Goal: Task Accomplishment & Management: Use online tool/utility

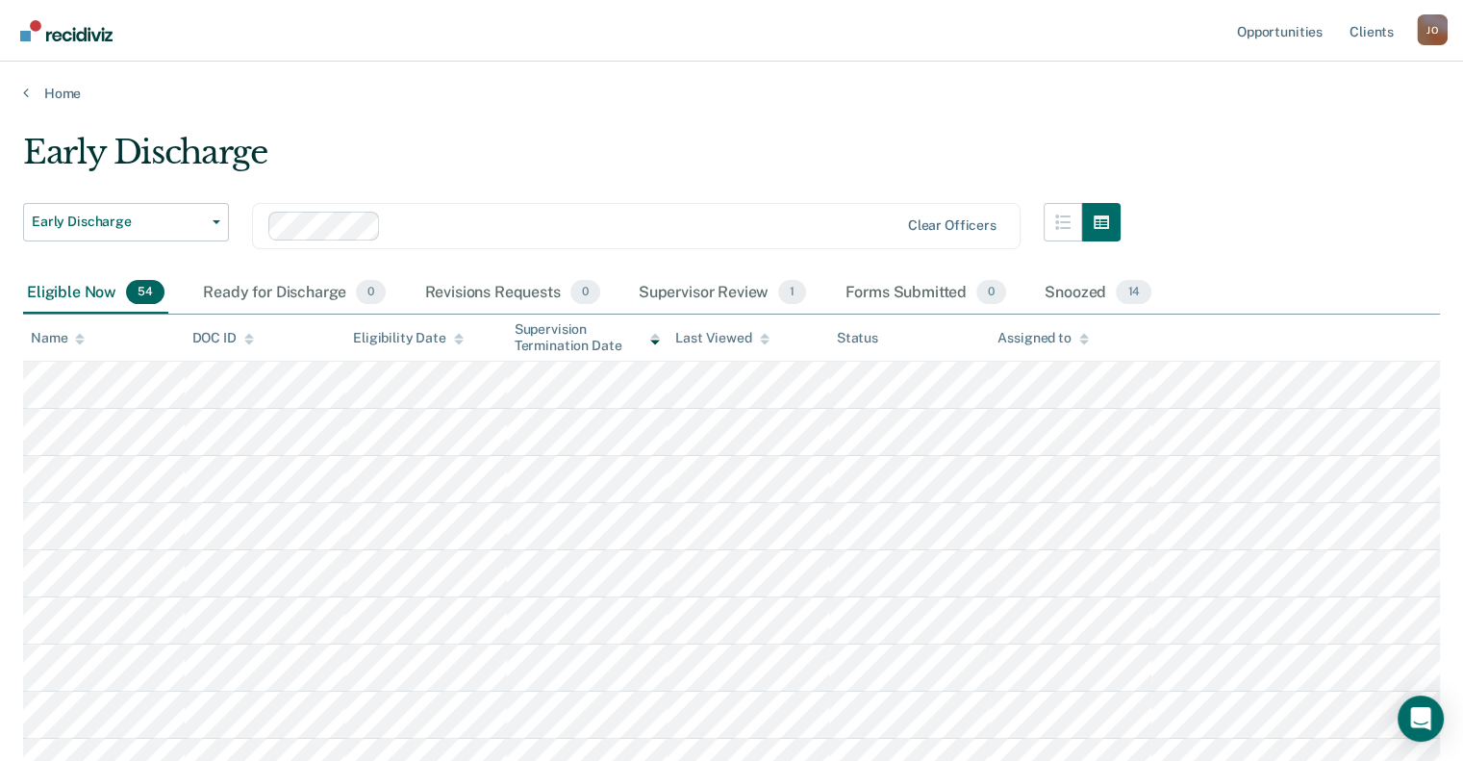
click at [55, 342] on div "Name" at bounding box center [58, 338] width 54 height 16
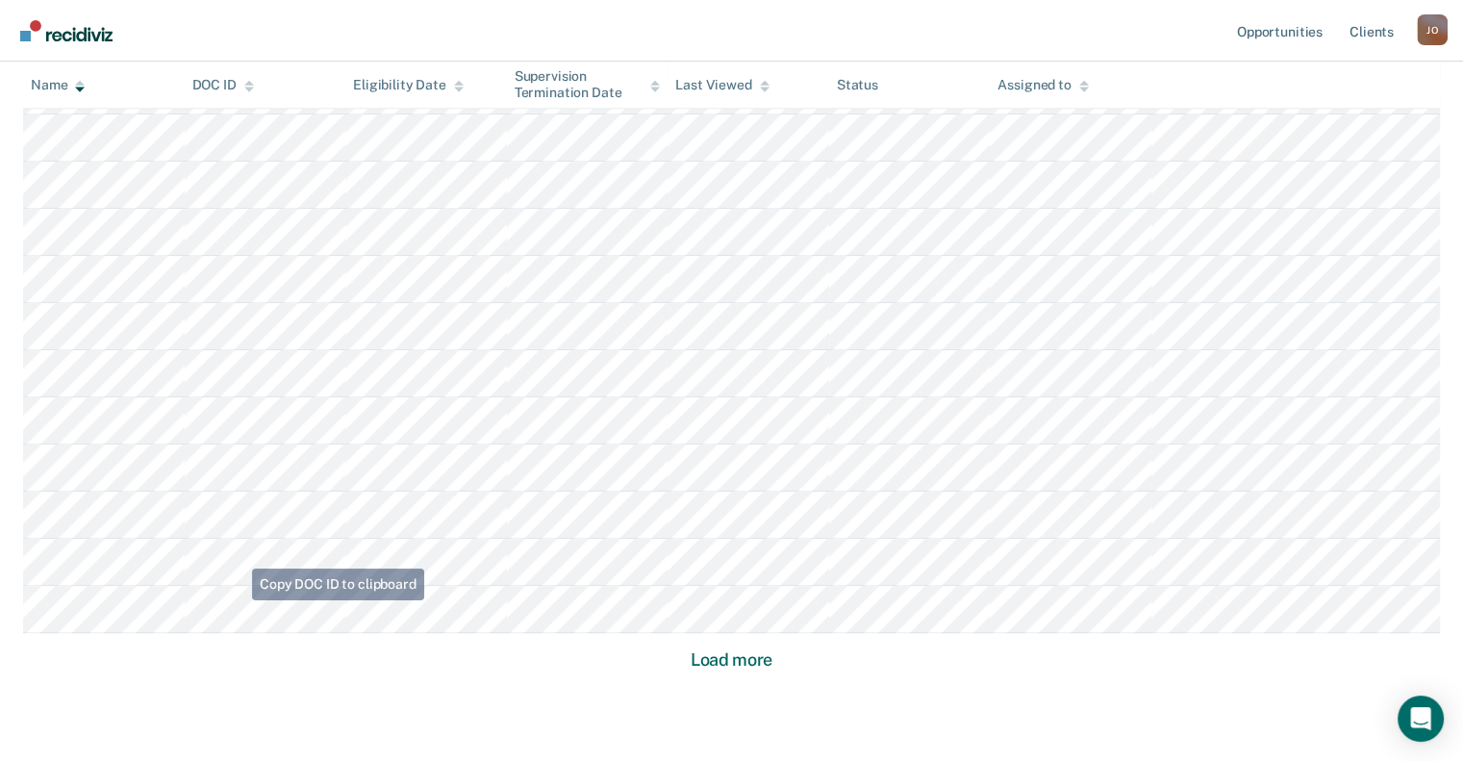
scroll to position [1154, 0]
click at [747, 647] on button "Load more" at bounding box center [731, 648] width 93 height 23
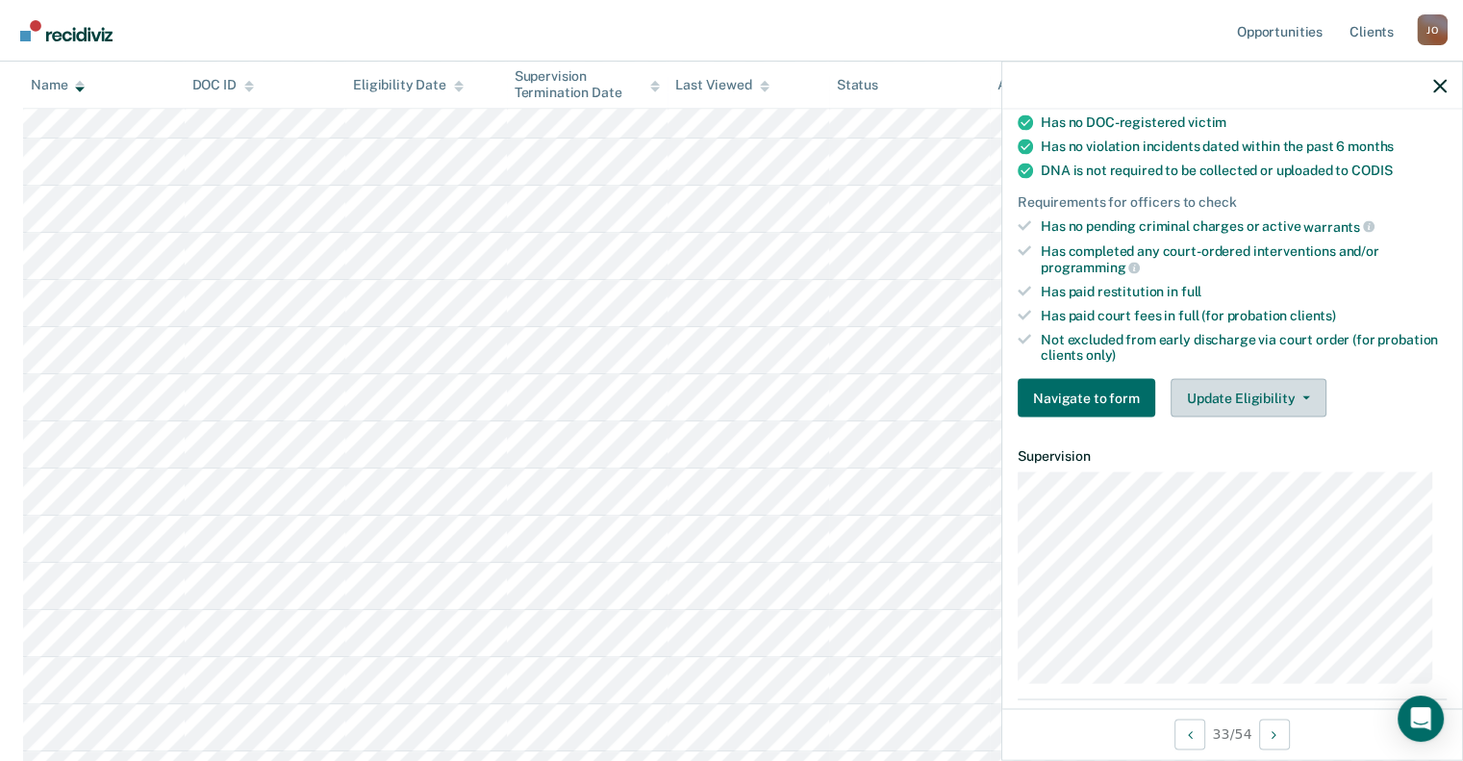
scroll to position [385, 0]
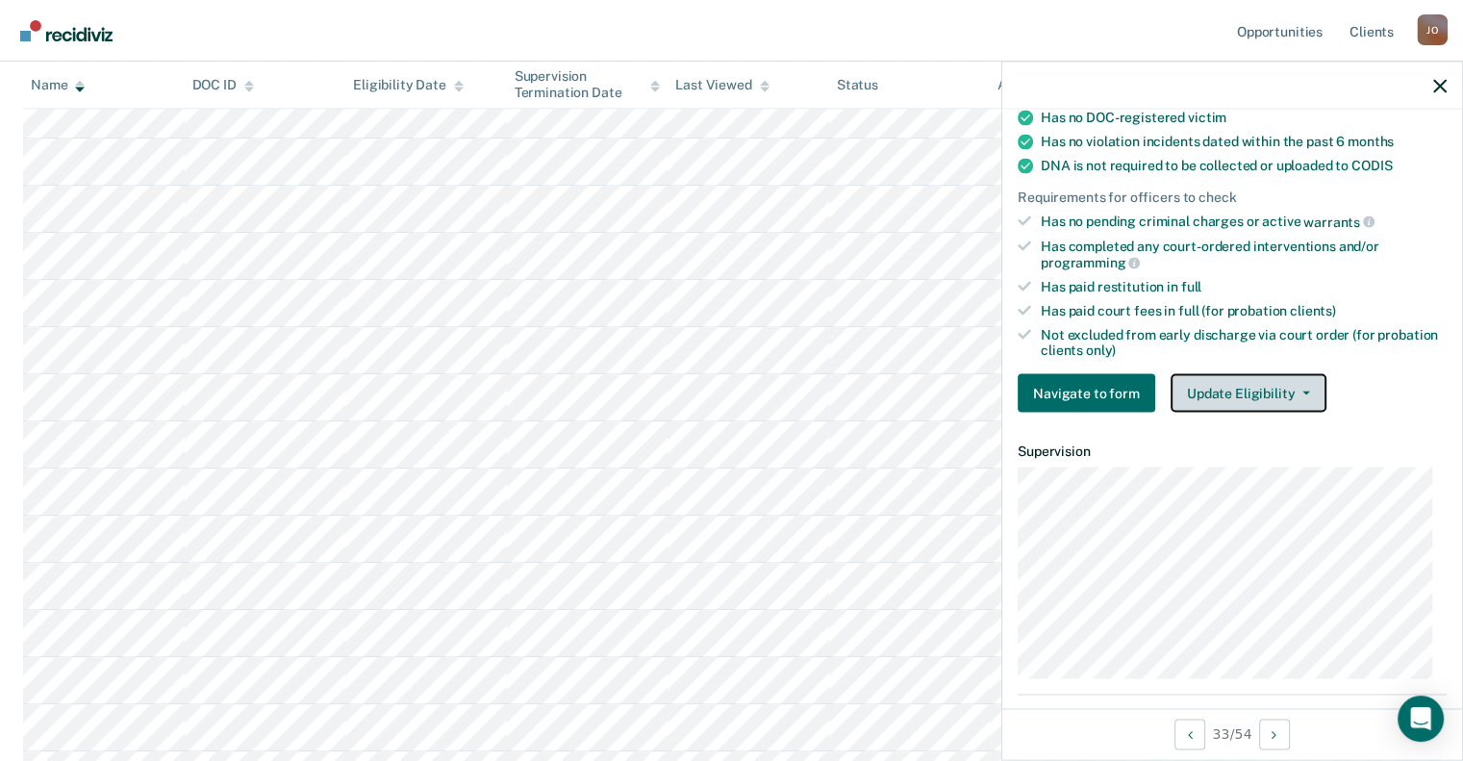
click at [1283, 377] on button "Update Eligibility" at bounding box center [1249, 393] width 156 height 38
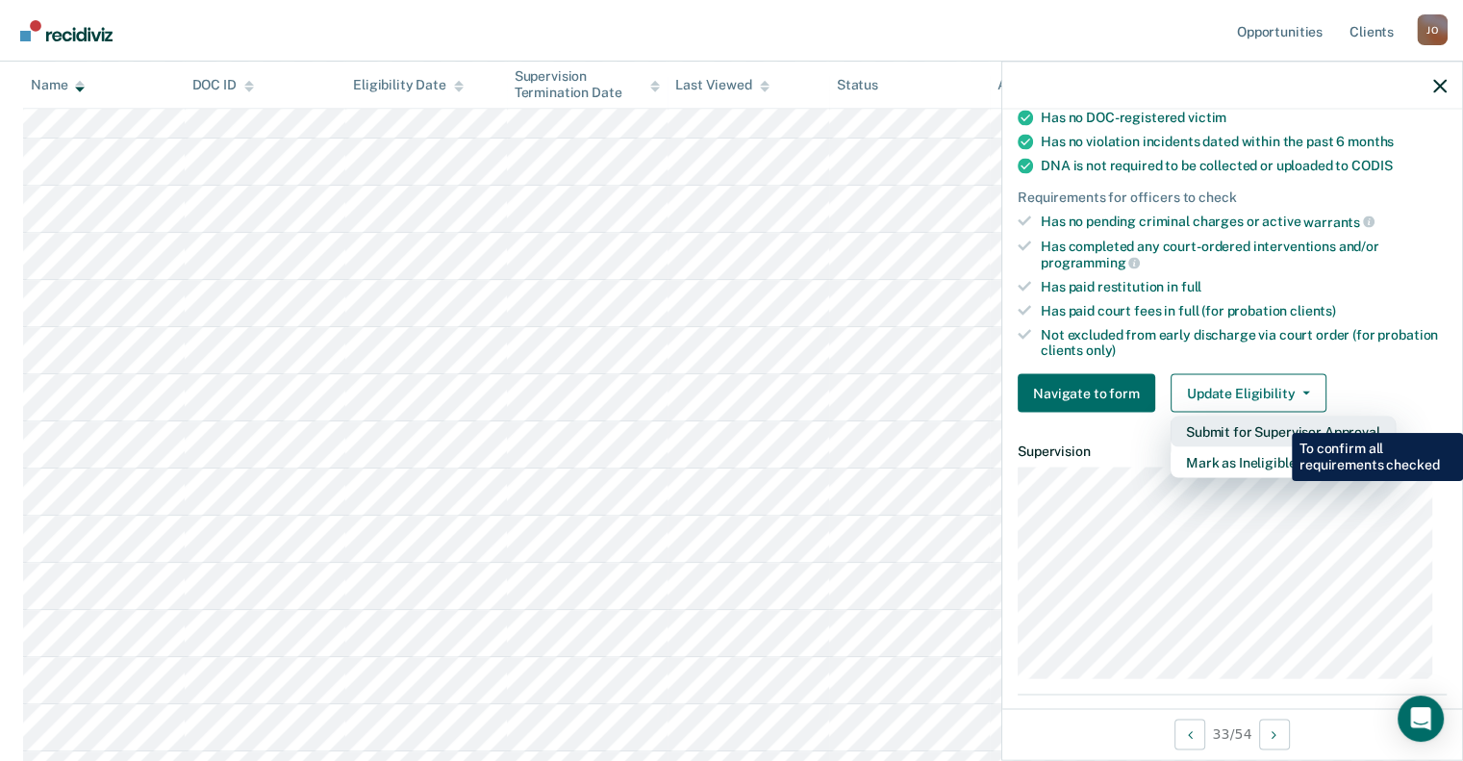
click at [1278, 418] on button "Submit for Supervisor Approval" at bounding box center [1283, 432] width 225 height 31
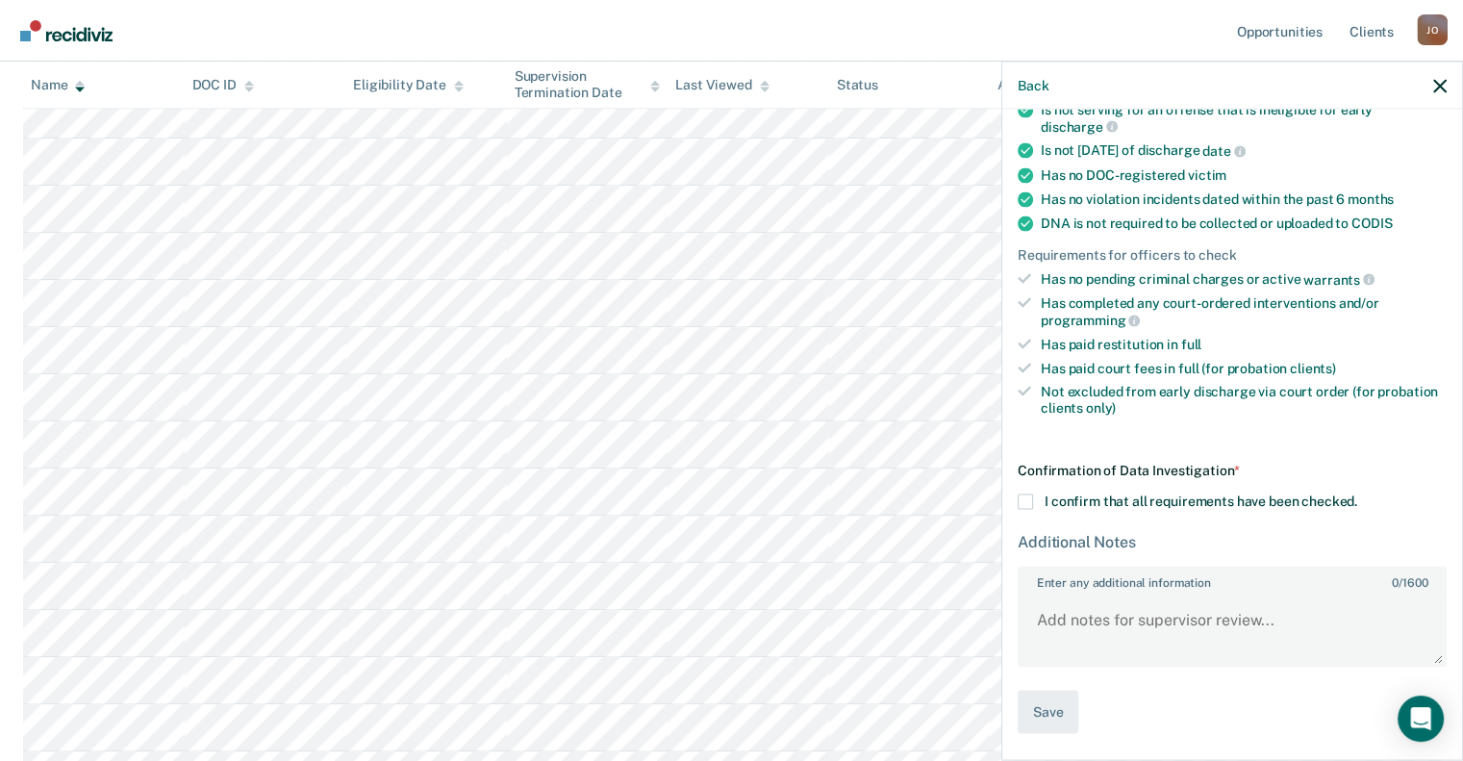
scroll to position [317, 0]
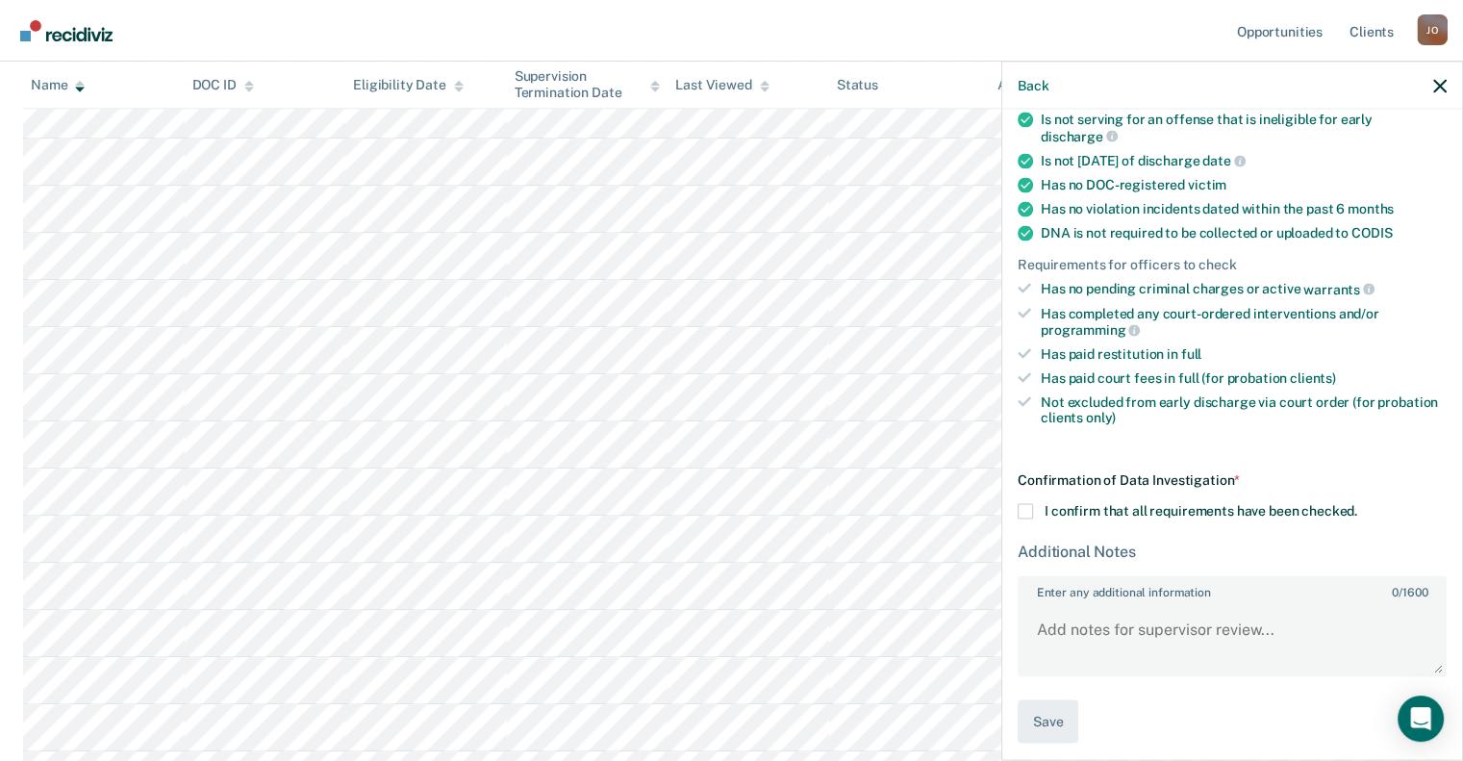
drag, startPoint x: 1029, startPoint y: 499, endPoint x: 1047, endPoint y: 534, distance: 38.7
click at [1028, 503] on span at bounding box center [1025, 510] width 15 height 15
click at [1357, 503] on input "I confirm that all requirements have been checked." at bounding box center [1357, 503] width 0 height 0
click at [1108, 645] on textarea "Enter any additional information 0 / 1600" at bounding box center [1232, 638] width 425 height 71
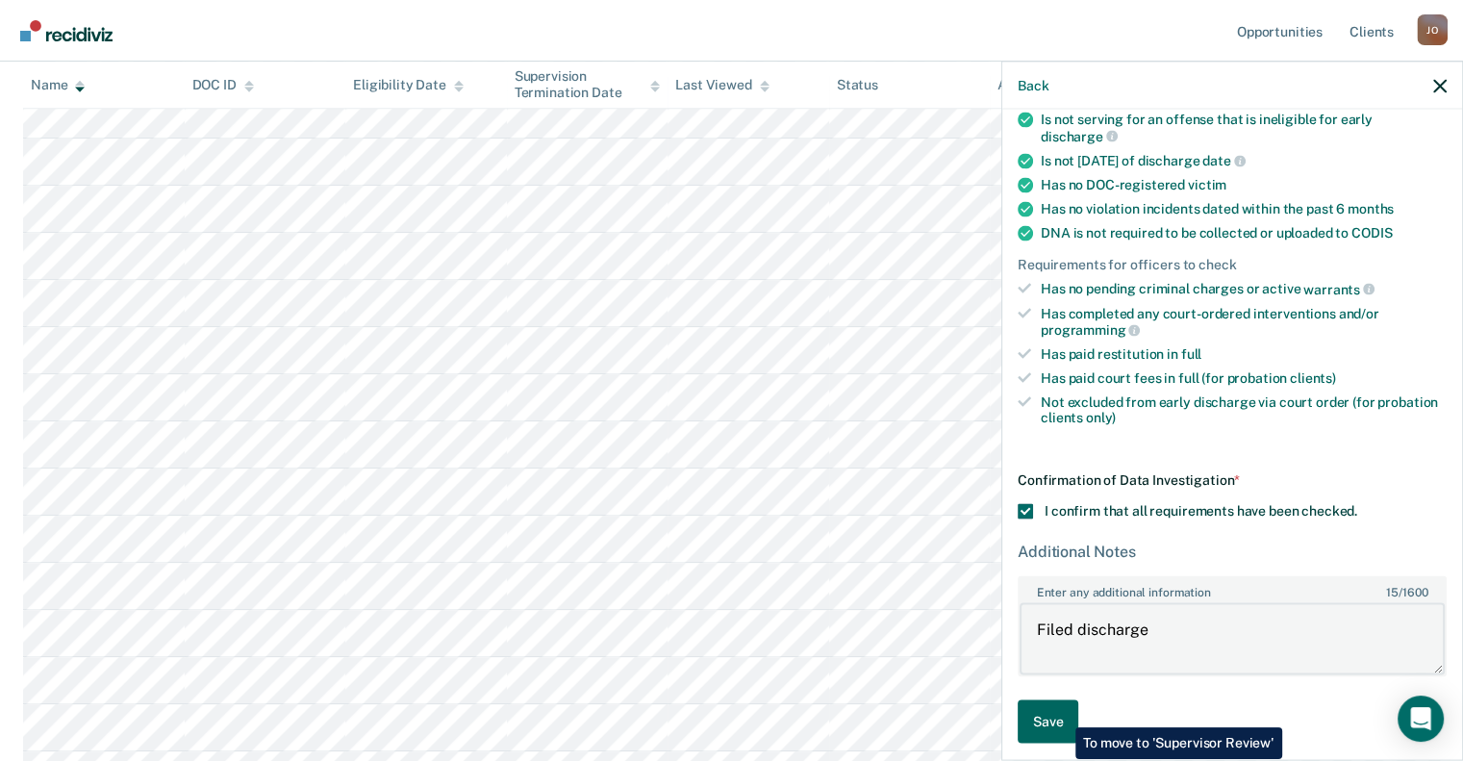
type textarea "Filed discharge"
click at [1061, 713] on button "Save" at bounding box center [1048, 720] width 61 height 43
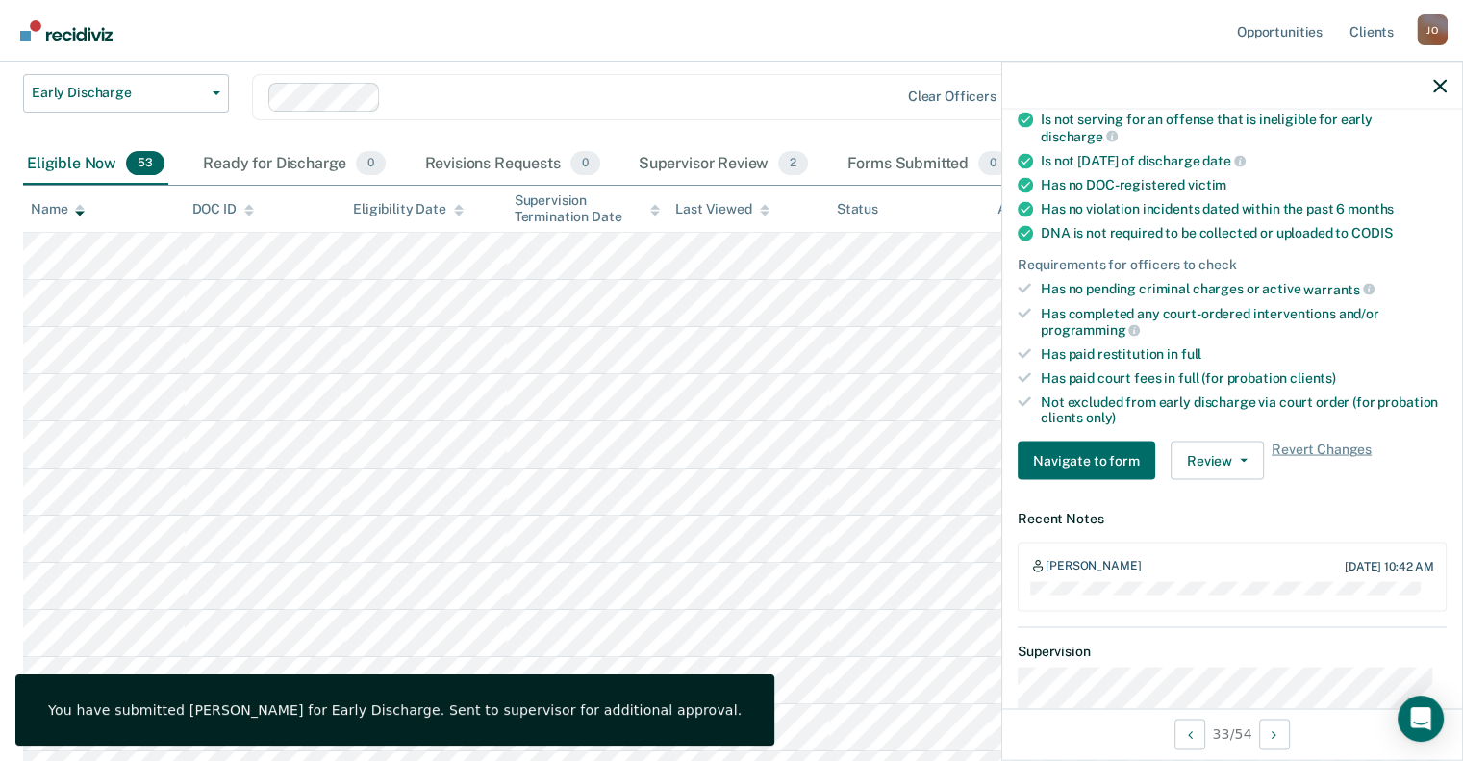
click at [1438, 74] on div at bounding box center [1232, 86] width 460 height 48
click at [1439, 90] on icon "button" at bounding box center [1439, 85] width 13 height 13
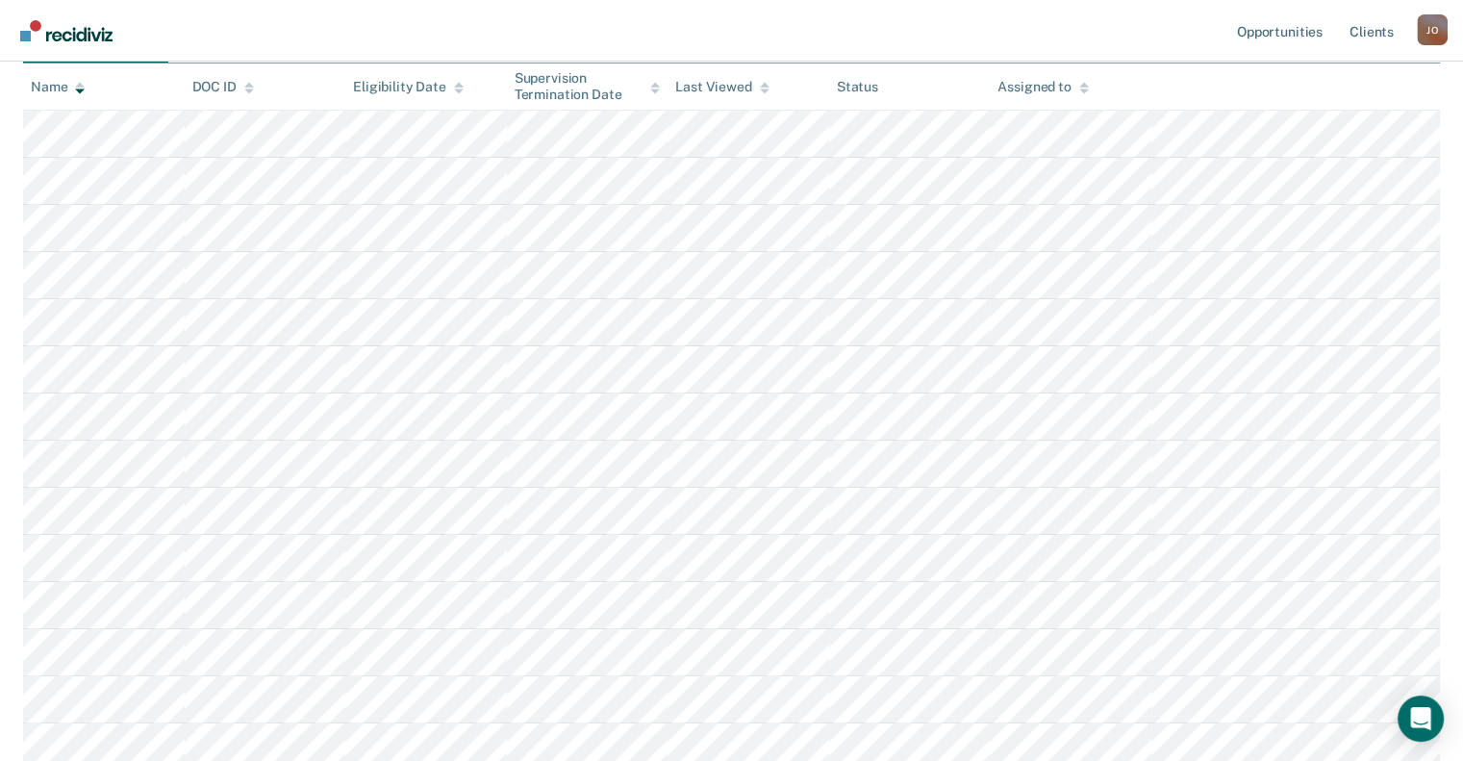
scroll to position [0, 0]
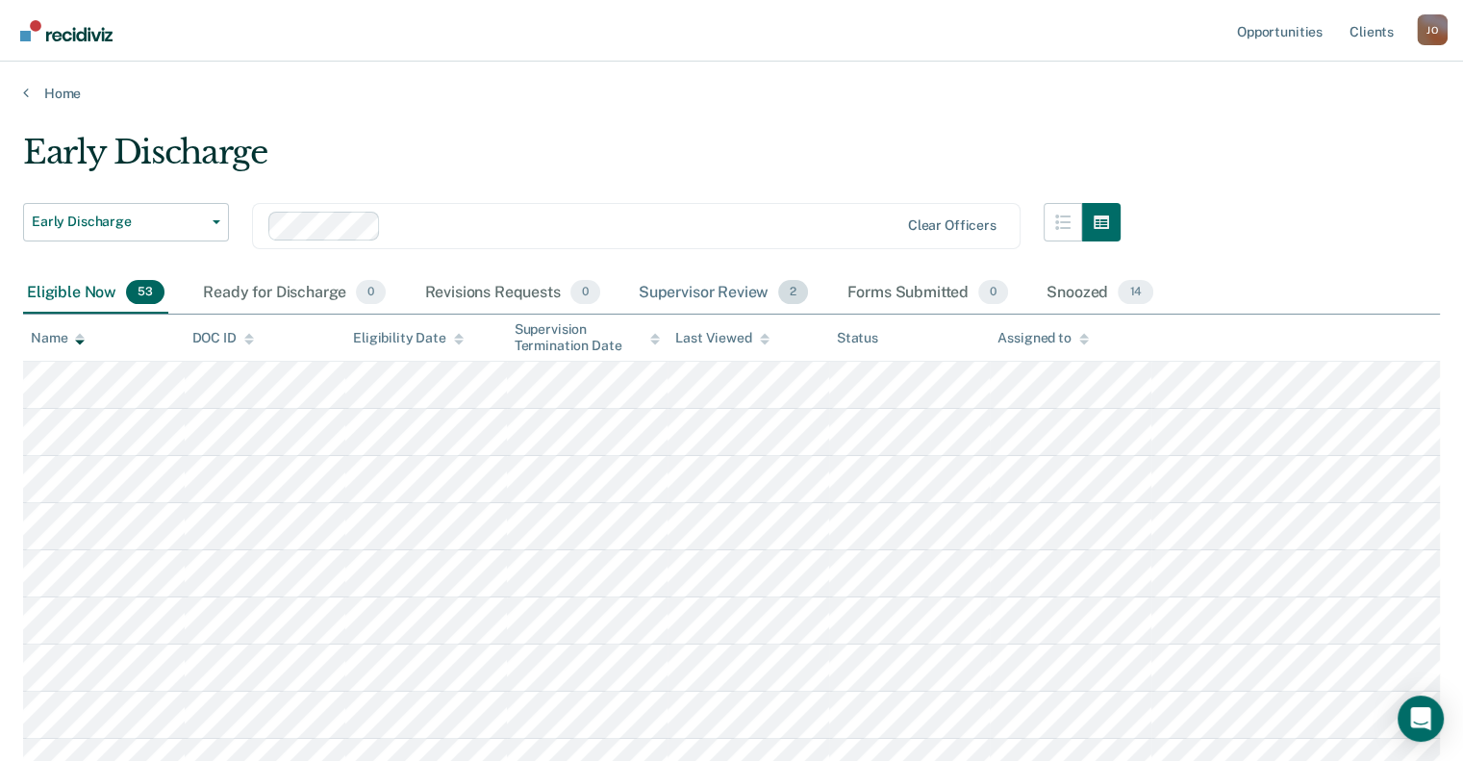
click at [682, 276] on div "Supervisor Review 2" at bounding box center [724, 293] width 178 height 42
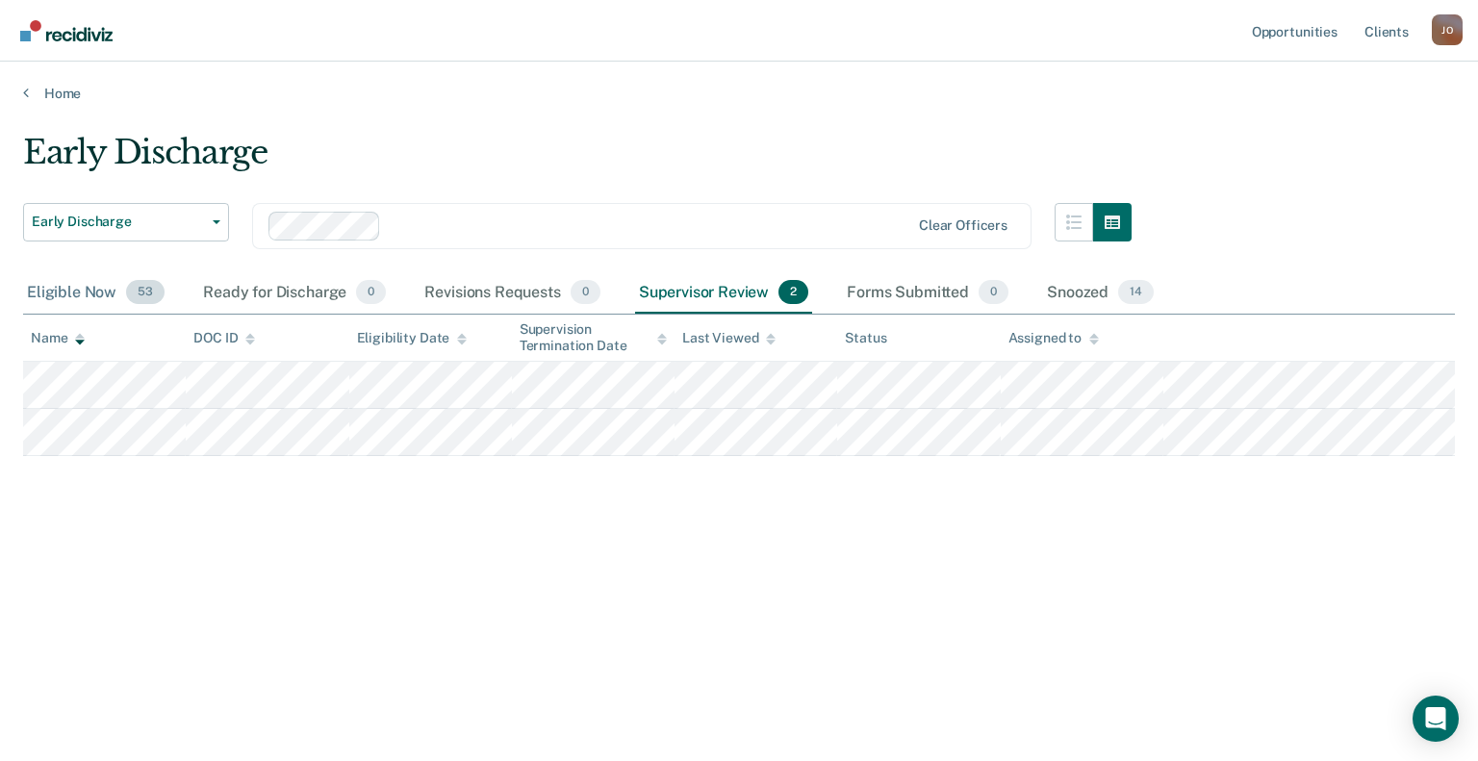
click at [101, 282] on div "Eligible Now 53" at bounding box center [95, 293] width 145 height 42
